Goal: Task Accomplishment & Management: Manage account settings

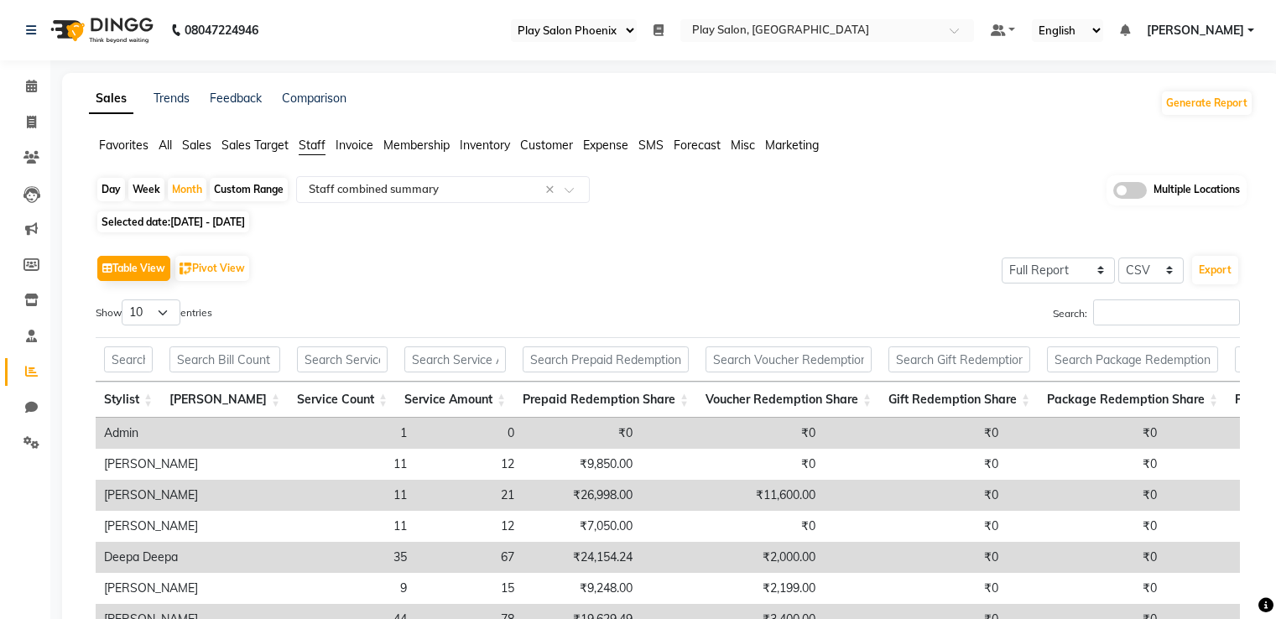
select select "90"
select select "full_report"
select select "csv"
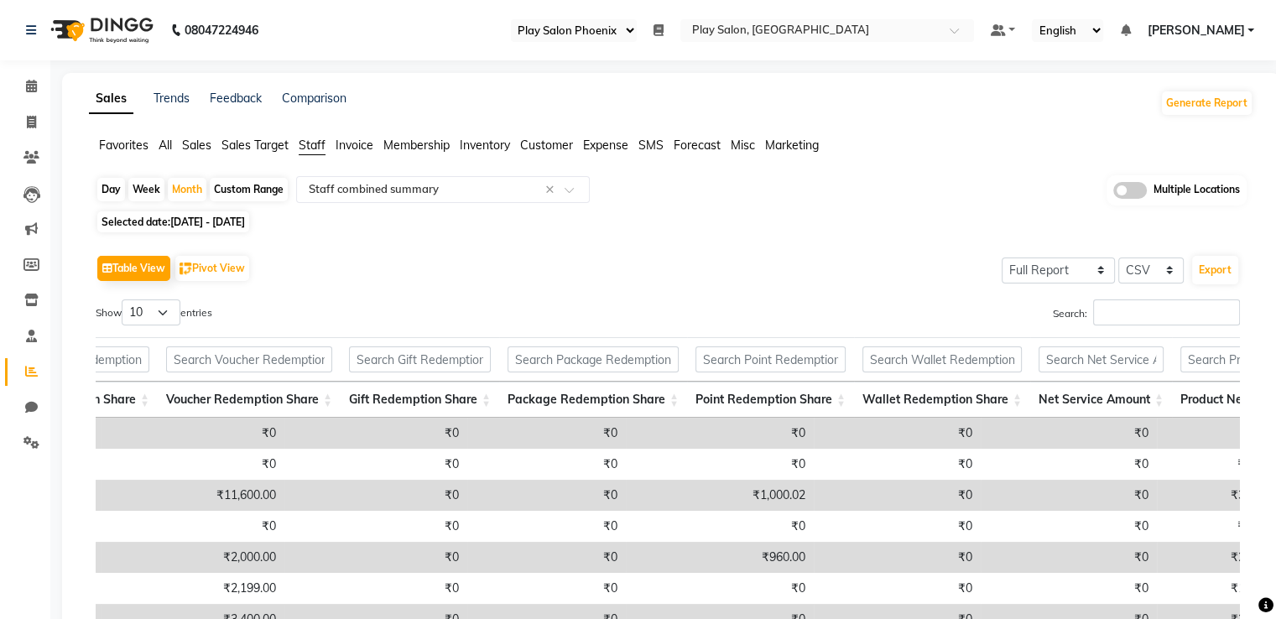
click at [1207, 31] on span "[PERSON_NAME]" at bounding box center [1195, 31] width 97 height 18
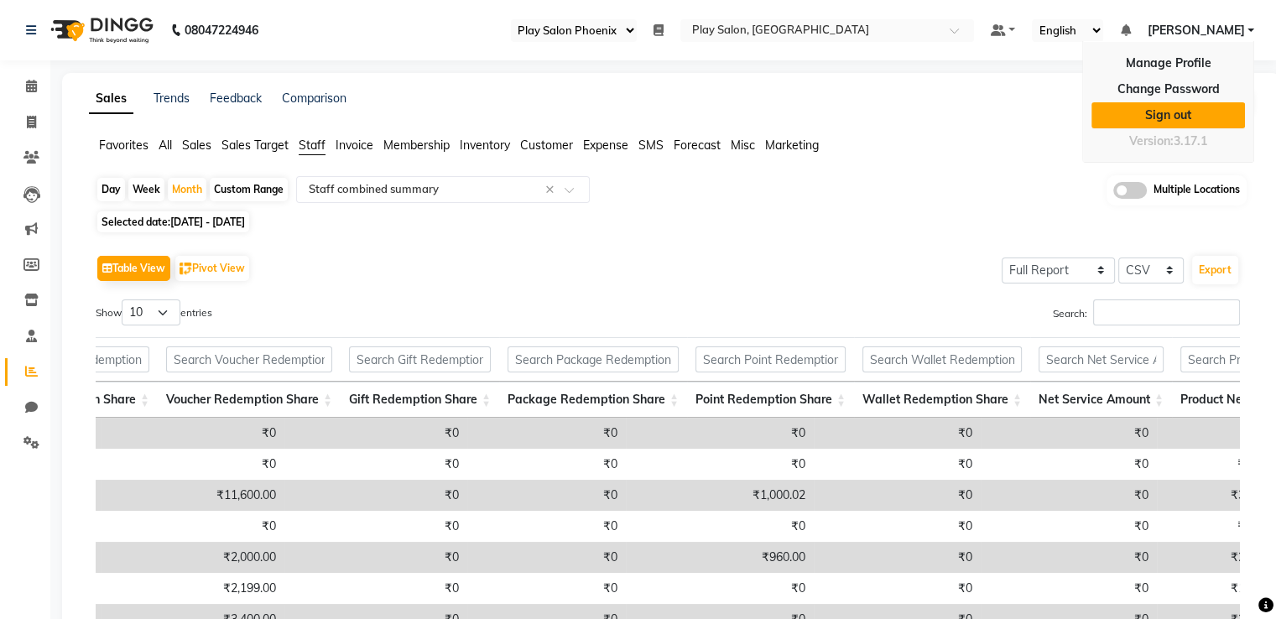
click at [1180, 115] on link "Sign out" at bounding box center [1168, 115] width 154 height 26
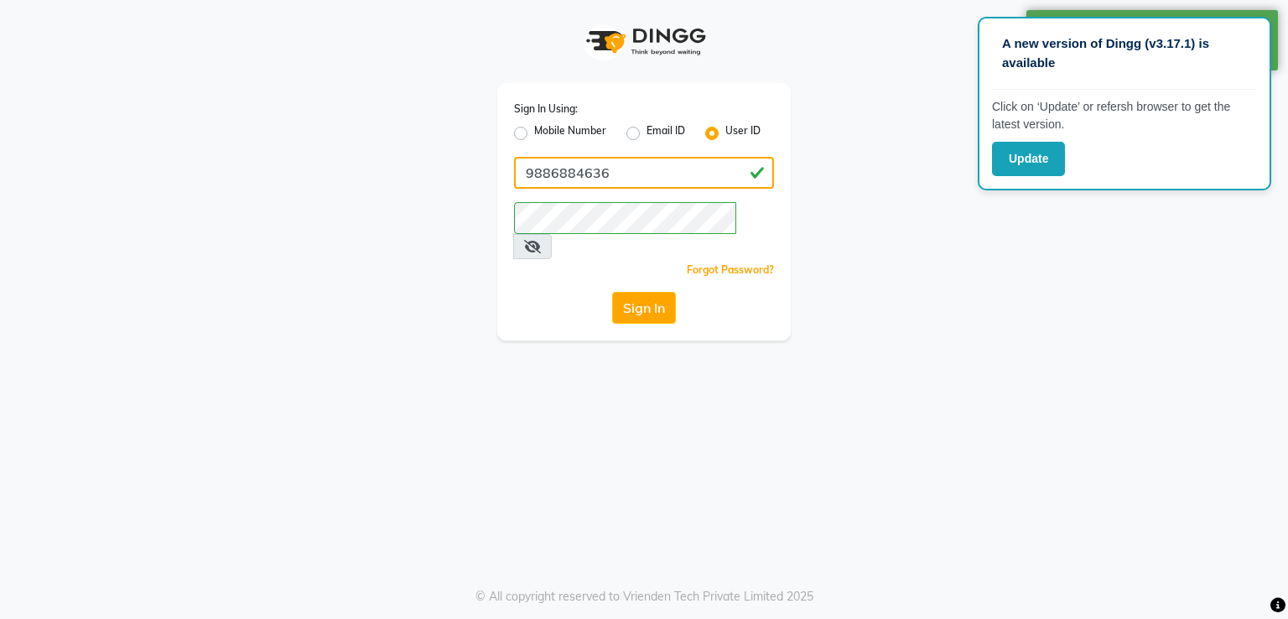
click at [710, 172] on input "9886884636" at bounding box center [644, 173] width 260 height 32
type input "9"
type input "9606078825"
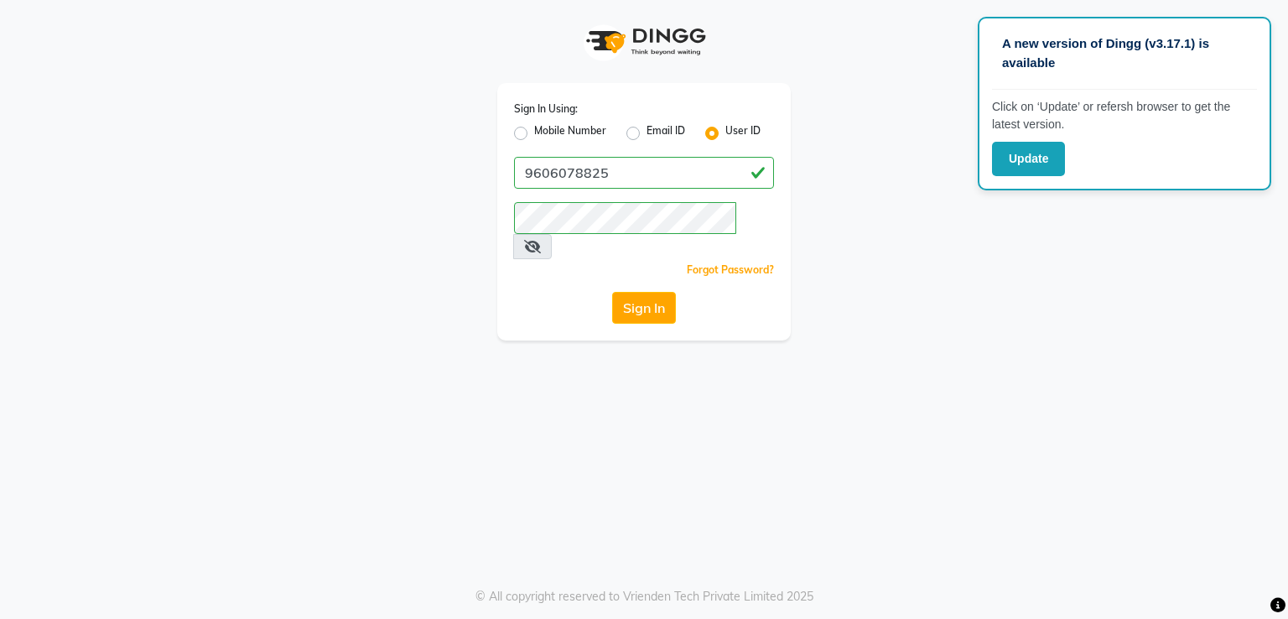
click at [541, 240] on icon at bounding box center [532, 246] width 17 height 13
click at [815, 250] on div "Sign In Using: Mobile Number Email ID User ID 9606078825 Remember me Forgot Pas…" at bounding box center [644, 170] width 956 height 341
click at [643, 293] on button "Sign In" at bounding box center [644, 308] width 64 height 32
click at [641, 292] on button "Sign In" at bounding box center [644, 308] width 64 height 32
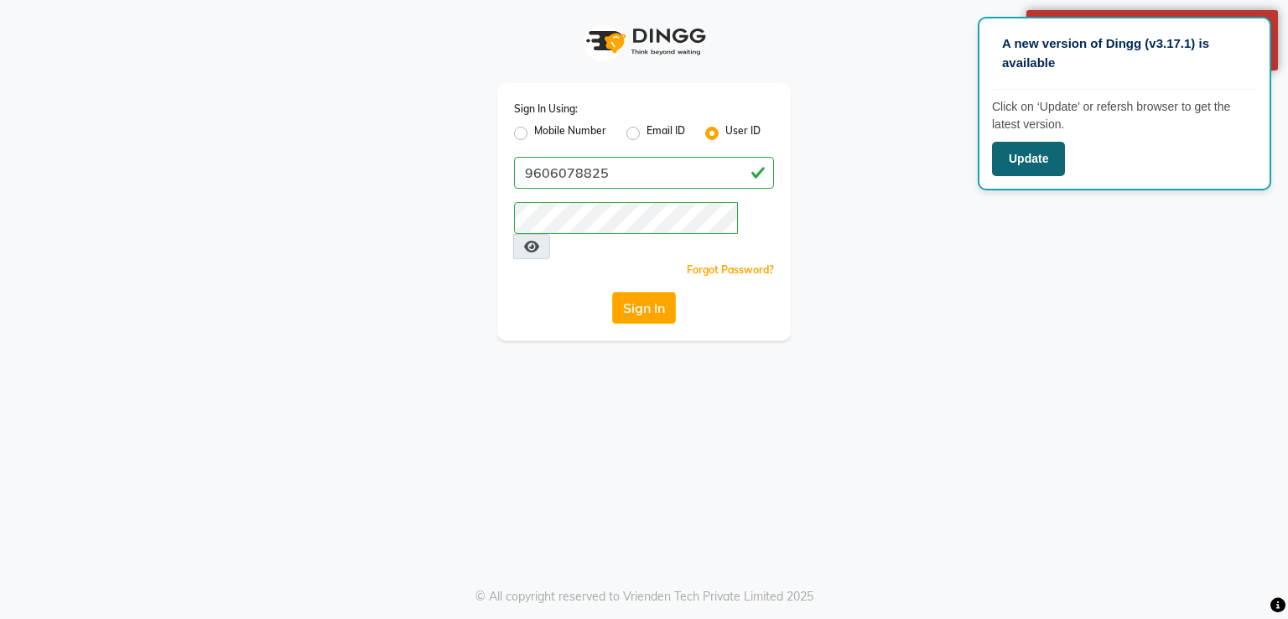
click at [1037, 157] on button "Update" at bounding box center [1028, 159] width 73 height 34
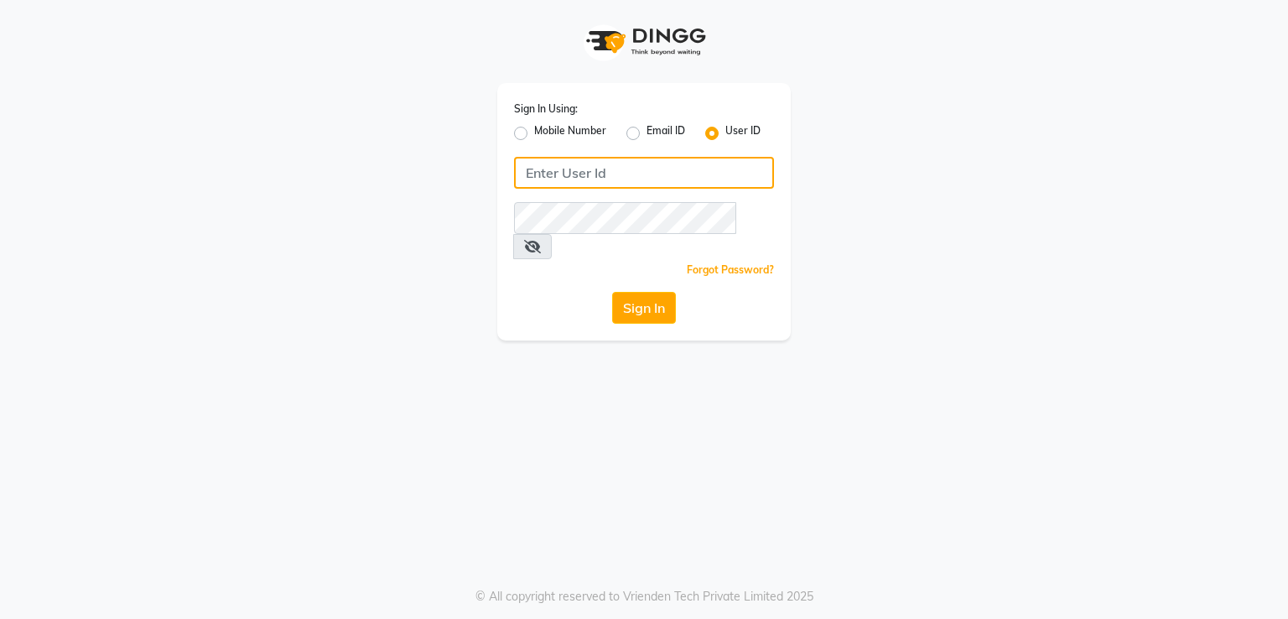
type input "9886884636"
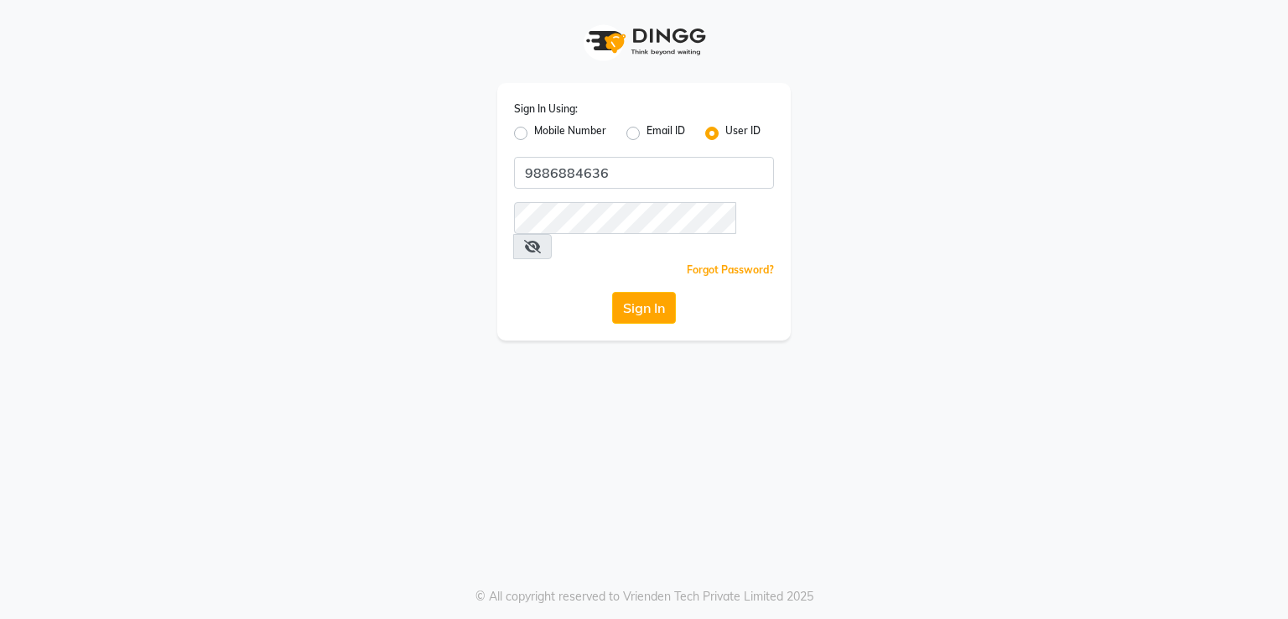
click at [534, 133] on label "Mobile Number" at bounding box center [570, 133] width 72 height 20
click at [534, 133] on input "Mobile Number" at bounding box center [539, 128] width 11 height 11
radio input "true"
radio input "false"
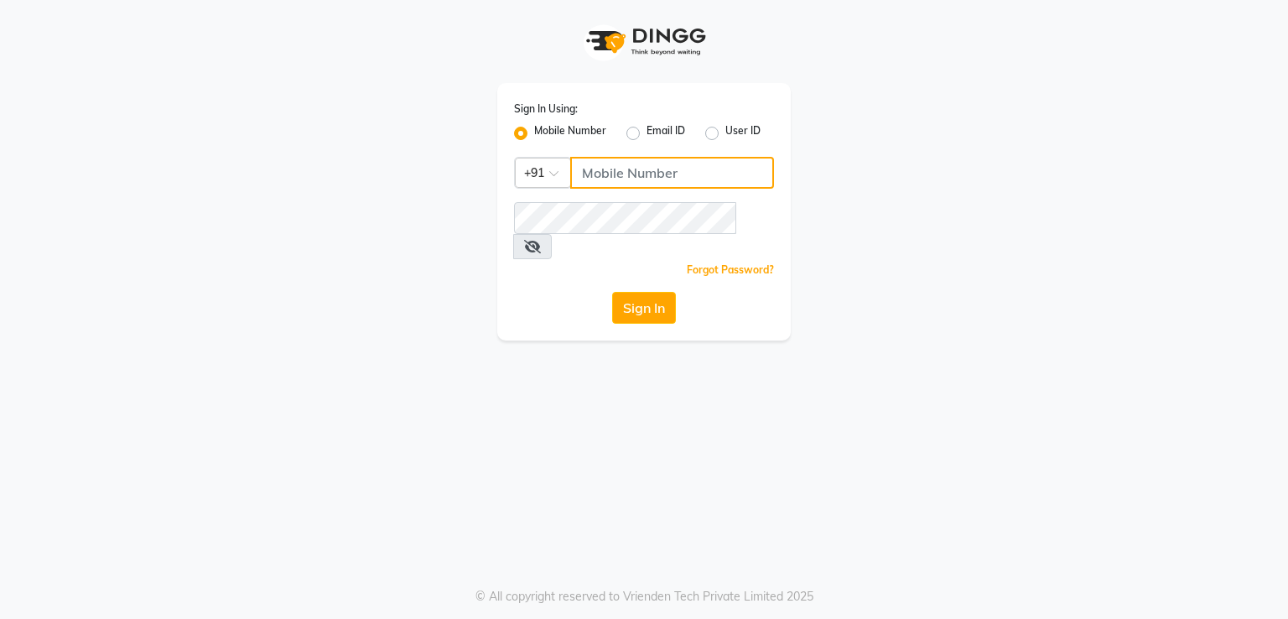
click at [665, 181] on input "Username" at bounding box center [672, 173] width 204 height 32
type input "9606078825"
click at [552, 234] on span at bounding box center [532, 246] width 39 height 25
click at [541, 240] on icon at bounding box center [532, 246] width 17 height 13
click at [655, 292] on button "Sign In" at bounding box center [644, 308] width 64 height 32
